Goal: Task Accomplishment & Management: Manage account settings

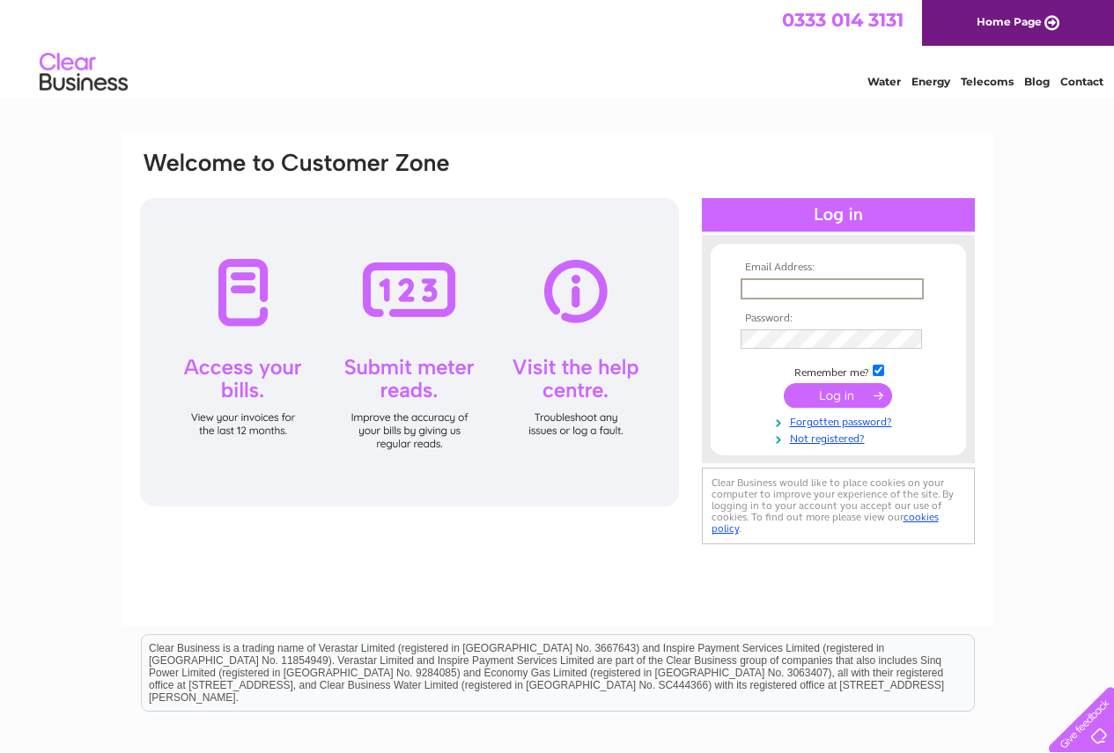
click at [793, 281] on input "text" at bounding box center [832, 288] width 183 height 21
paste input "finance.purchasing@petercox.com"
type input "finance.purchasing@petercox.com"
click at [698, 402] on div "Email Address: finance.purchasing@petercox.com Password:" at bounding box center [557, 349] width 838 height 399
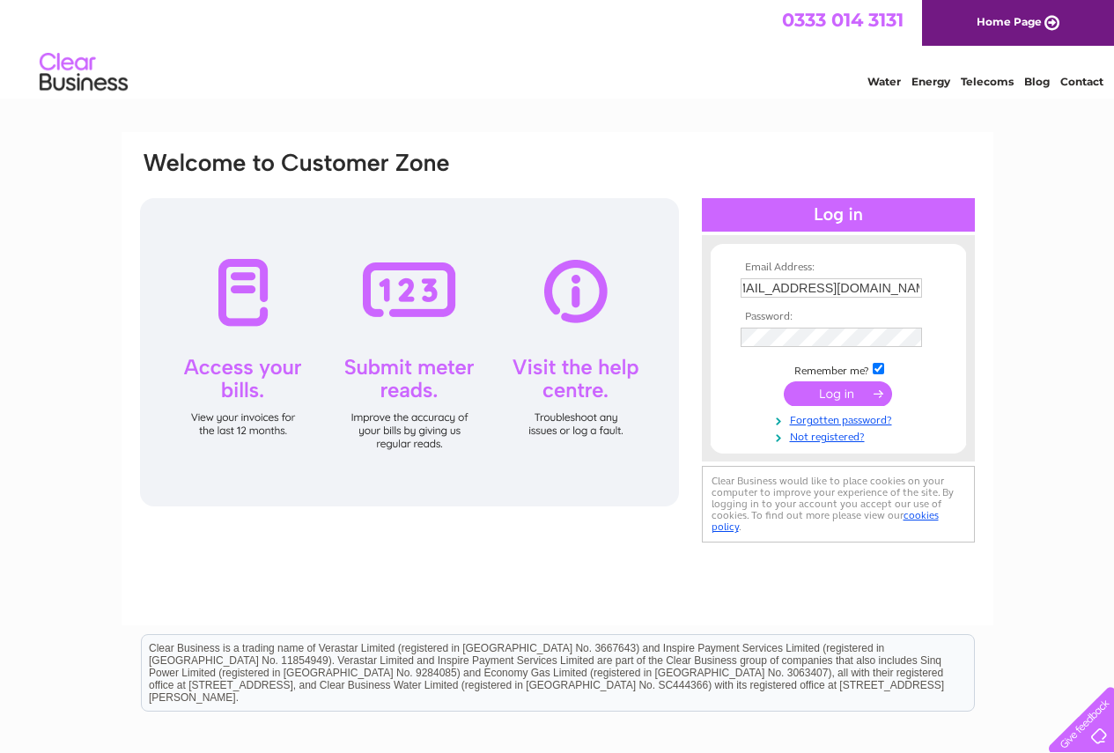
scroll to position [0, 0]
click at [849, 397] on input "submit" at bounding box center [838, 395] width 108 height 25
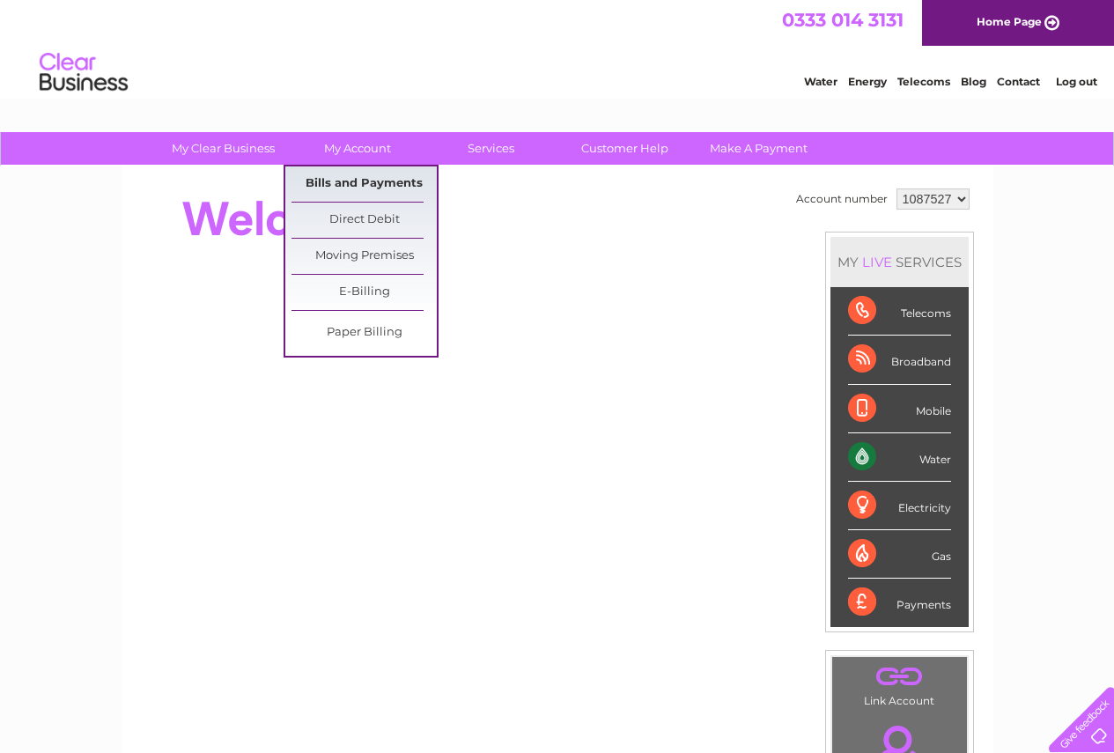
click at [358, 175] on link "Bills and Payments" at bounding box center [363, 183] width 145 height 35
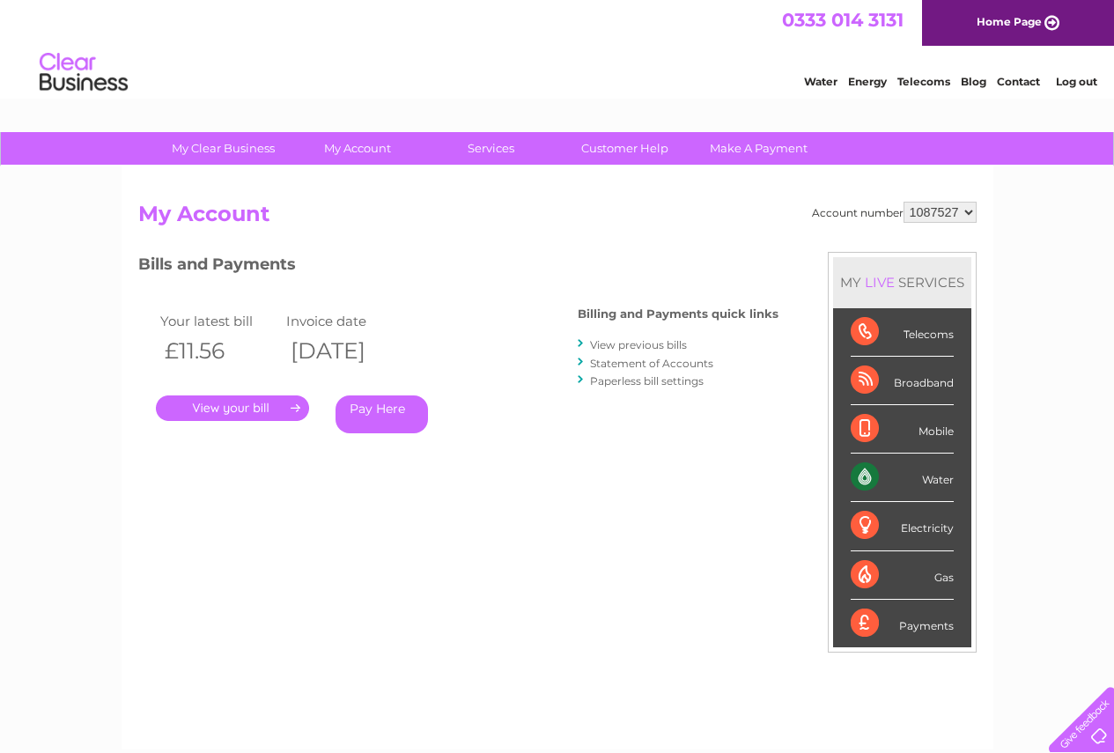
click at [272, 405] on link "." at bounding box center [232, 408] width 153 height 26
